Goal: Task Accomplishment & Management: Complete application form

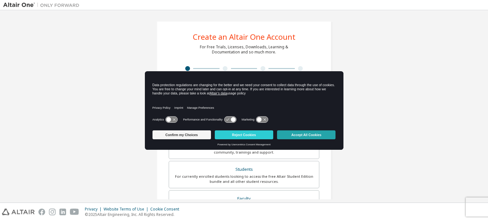
click at [288, 133] on button "Accept All Cookies" at bounding box center [306, 134] width 58 height 9
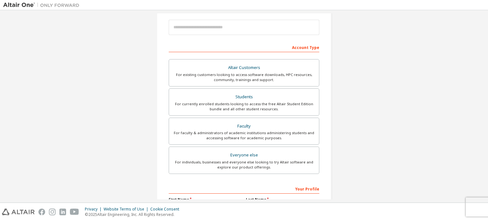
scroll to position [94, 0]
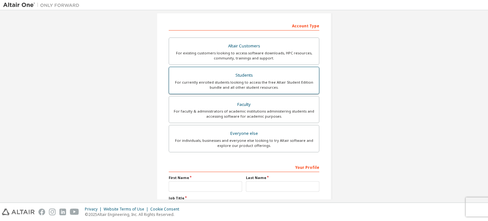
click at [236, 91] on label "Students For currently enrolled students looking to access the free Altair Stud…" at bounding box center [244, 80] width 151 height 27
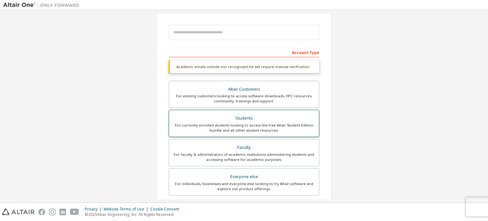
scroll to position [166, 0]
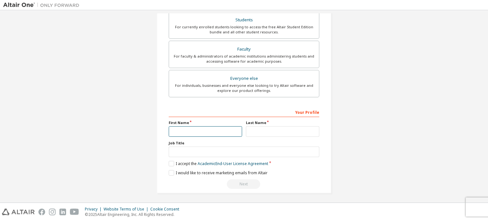
click at [213, 129] on input "text" at bounding box center [205, 131] width 73 height 10
type input "********"
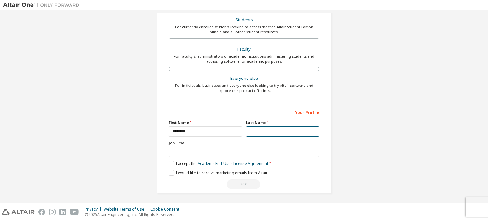
type input "**********"
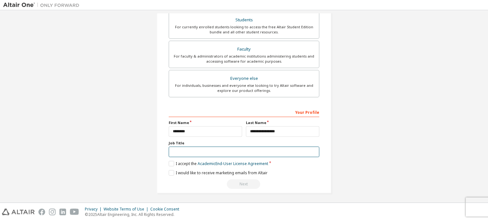
click at [213, 149] on input "text" at bounding box center [244, 151] width 151 height 10
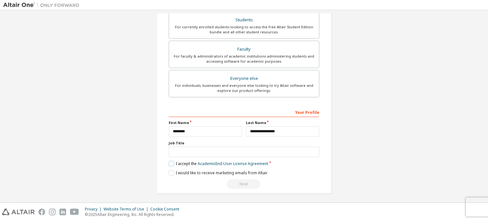
click at [185, 162] on label "I accept the Academic End-User License Agreement" at bounding box center [218, 163] width 99 height 5
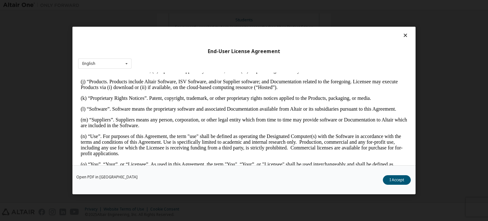
scroll to position [294, 0]
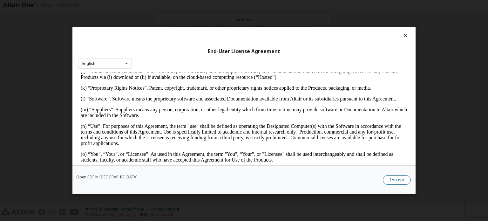
click at [391, 177] on button "I Accept" at bounding box center [397, 180] width 28 height 10
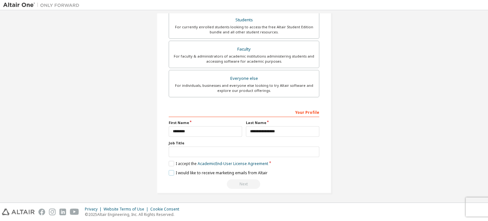
click at [170, 171] on label "I would like to receive marketing emails from Altair" at bounding box center [218, 172] width 99 height 5
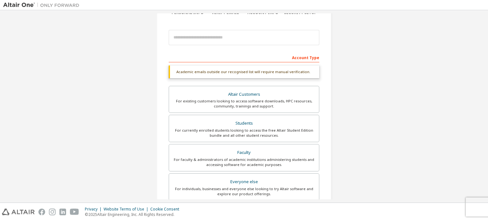
scroll to position [0, 0]
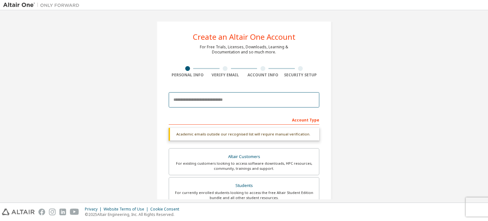
click at [216, 98] on input "email" at bounding box center [244, 99] width 151 height 15
type input "*"
type input "**********"
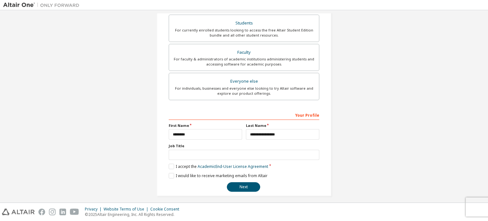
scroll to position [149, 0]
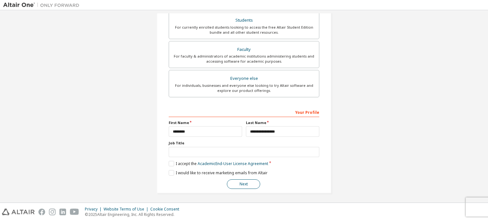
click at [234, 180] on button "Next" at bounding box center [243, 184] width 33 height 10
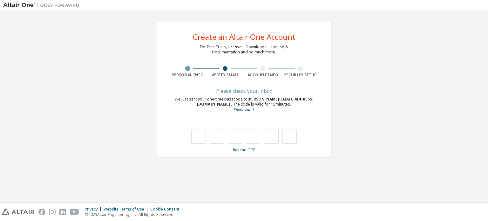
scroll to position [0, 0]
type input "*"
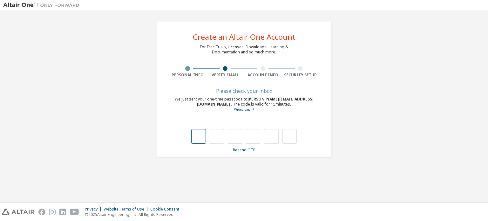
type input "*"
